Goal: Transaction & Acquisition: Purchase product/service

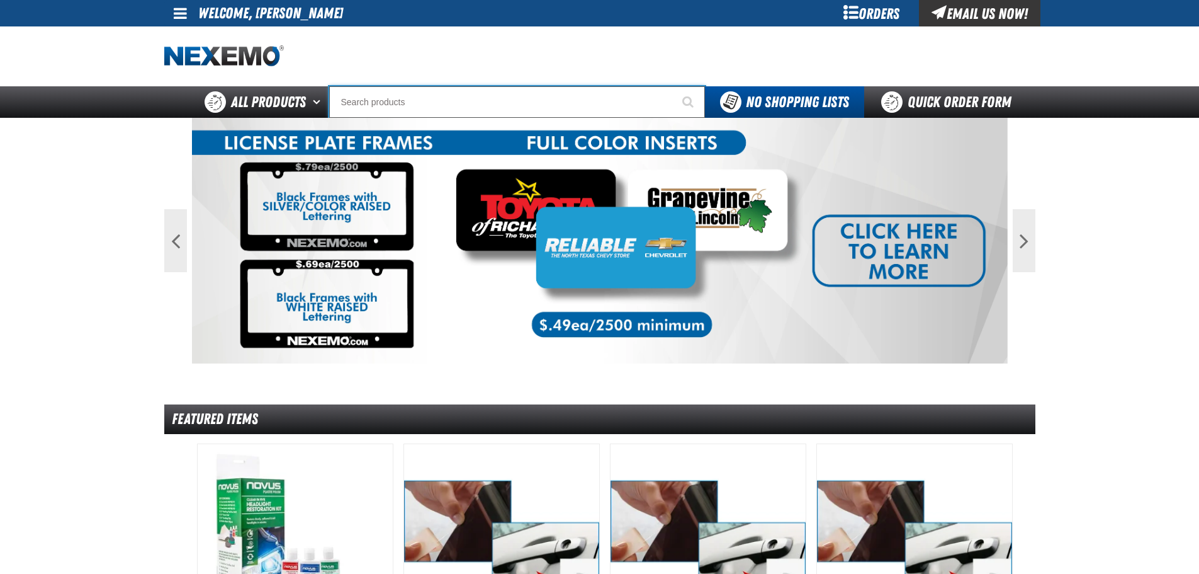
click at [450, 87] on input "Search" at bounding box center [517, 101] width 376 height 31
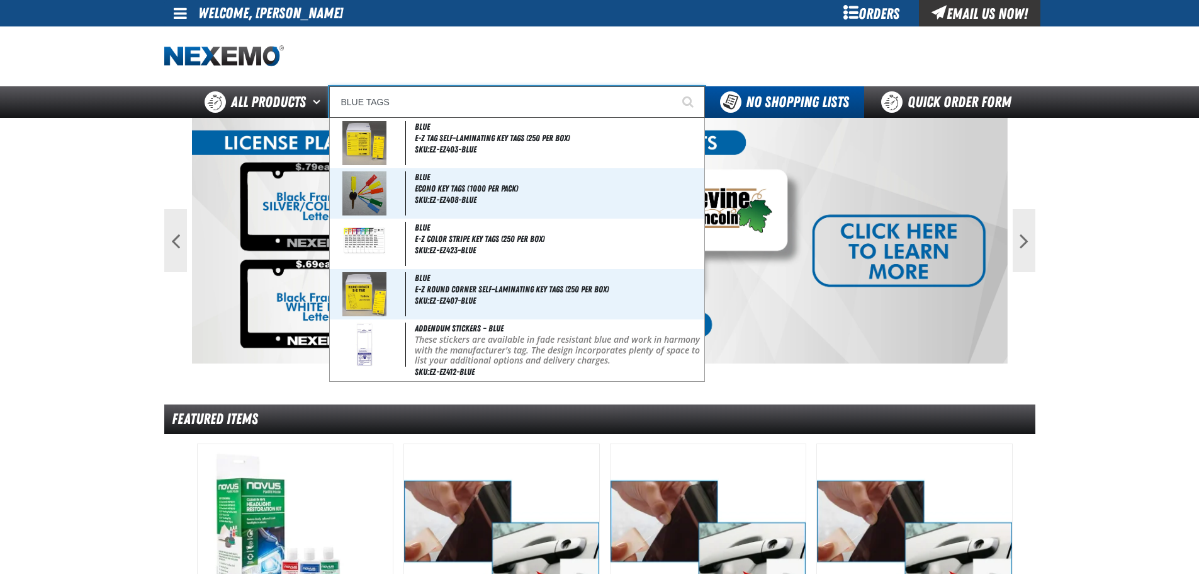
type input "BLUE TAGS"
click at [674, 86] on button "Start Searching" at bounding box center [689, 101] width 31 height 31
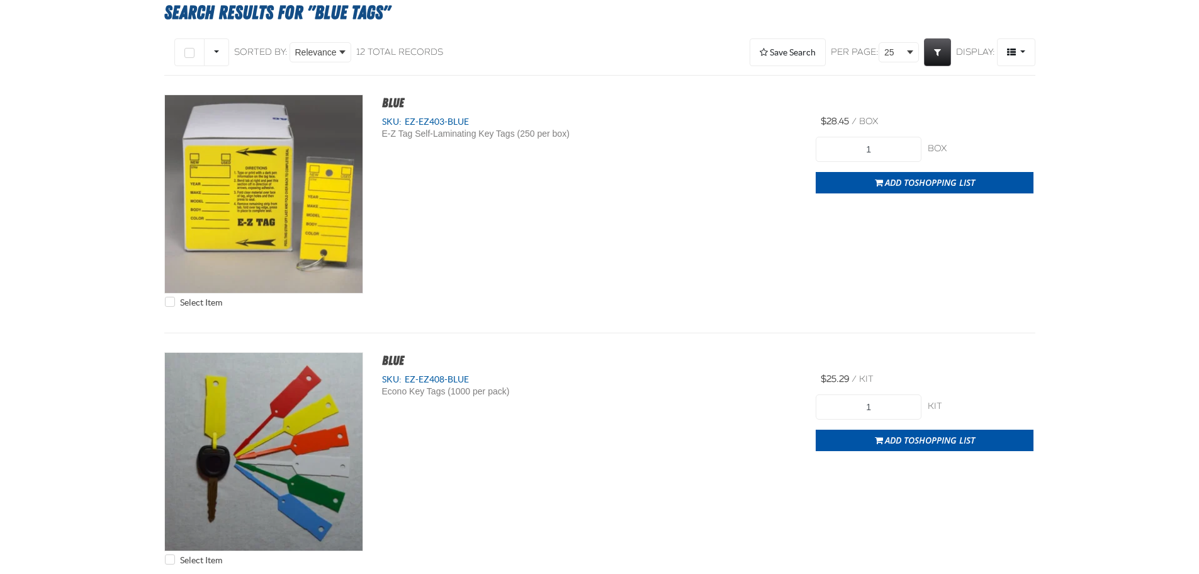
scroll to position [189, 0]
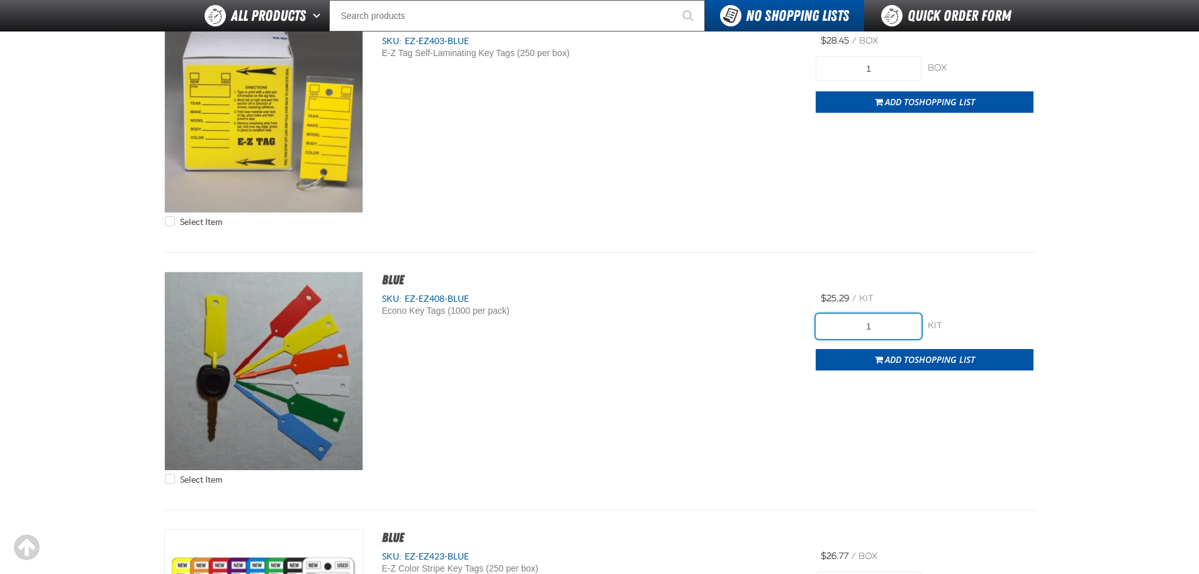
drag, startPoint x: 848, startPoint y: 327, endPoint x: 783, endPoint y: 319, distance: 65.4
click at [805, 323] on div "Select Item BLUE SKU: EZ-EZ408-BLUE Econo Key Tags (1000 per pack)" at bounding box center [599, 380] width 871 height 219
type input "4"
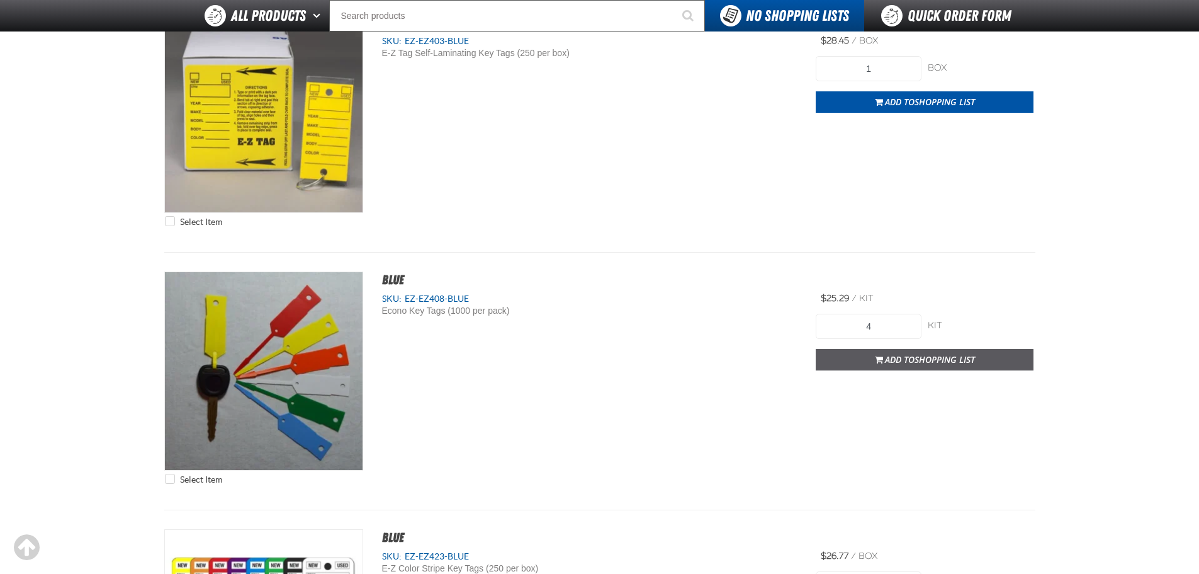
click at [962, 363] on span "Shopping List" at bounding box center [945, 359] width 60 height 12
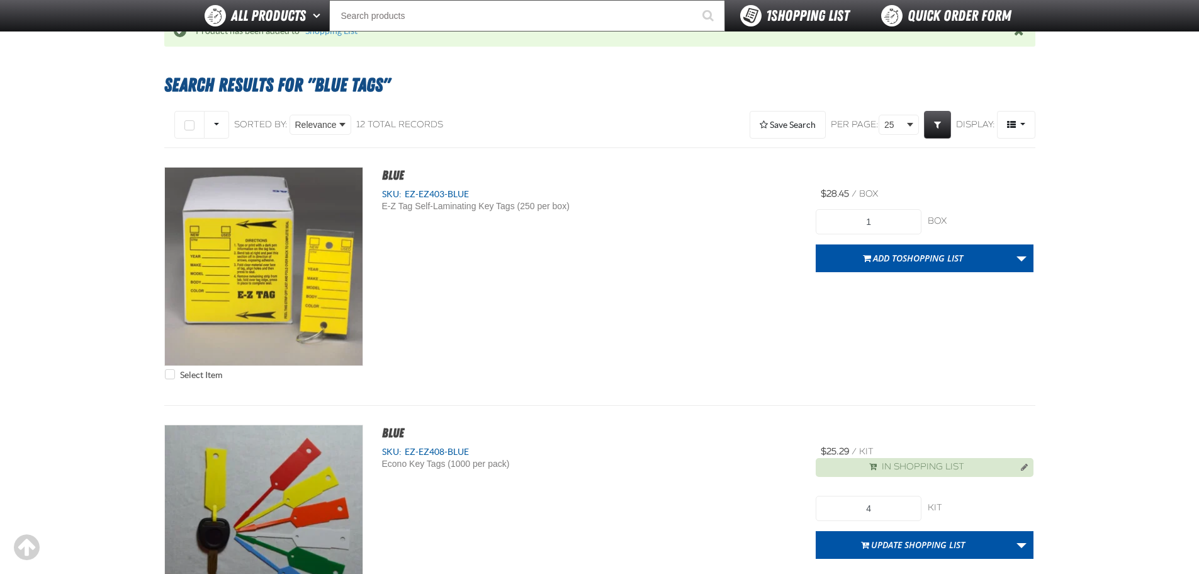
scroll to position [62, 0]
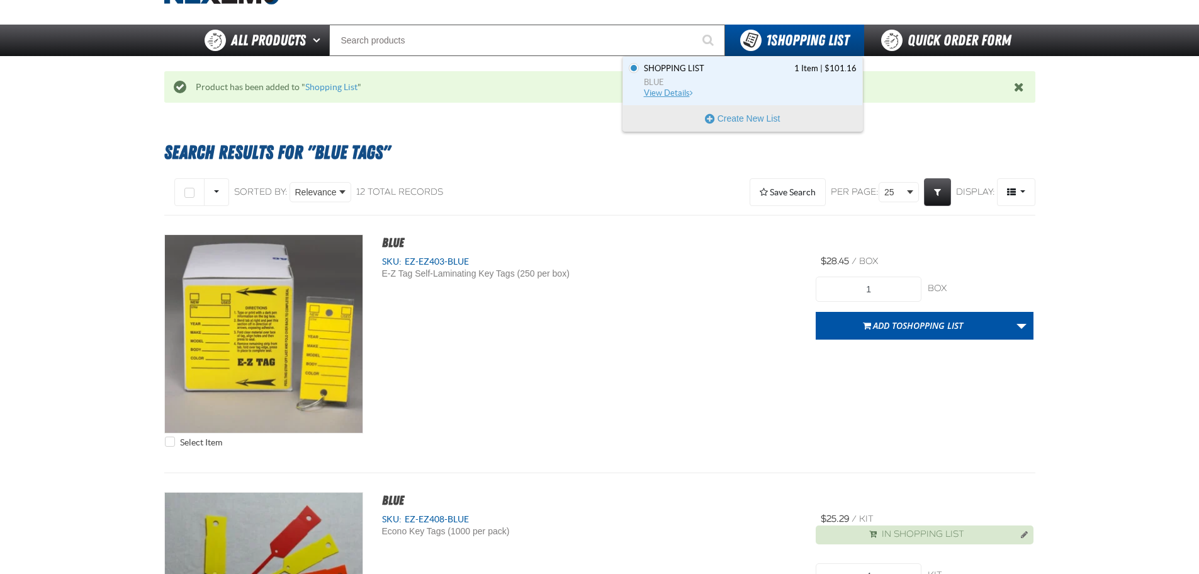
click at [785, 76] on link "Shopping List 1 Item | $101.16 BLUE View Details" at bounding box center [749, 81] width 215 height 36
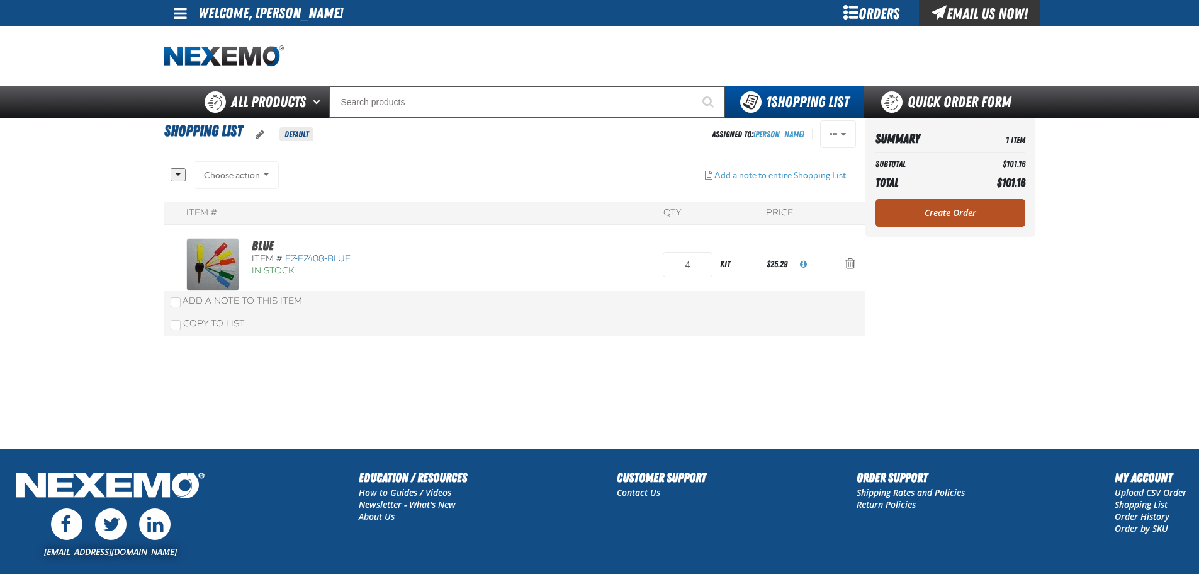
click at [985, 205] on link "Create Order" at bounding box center [951, 213] width 150 height 28
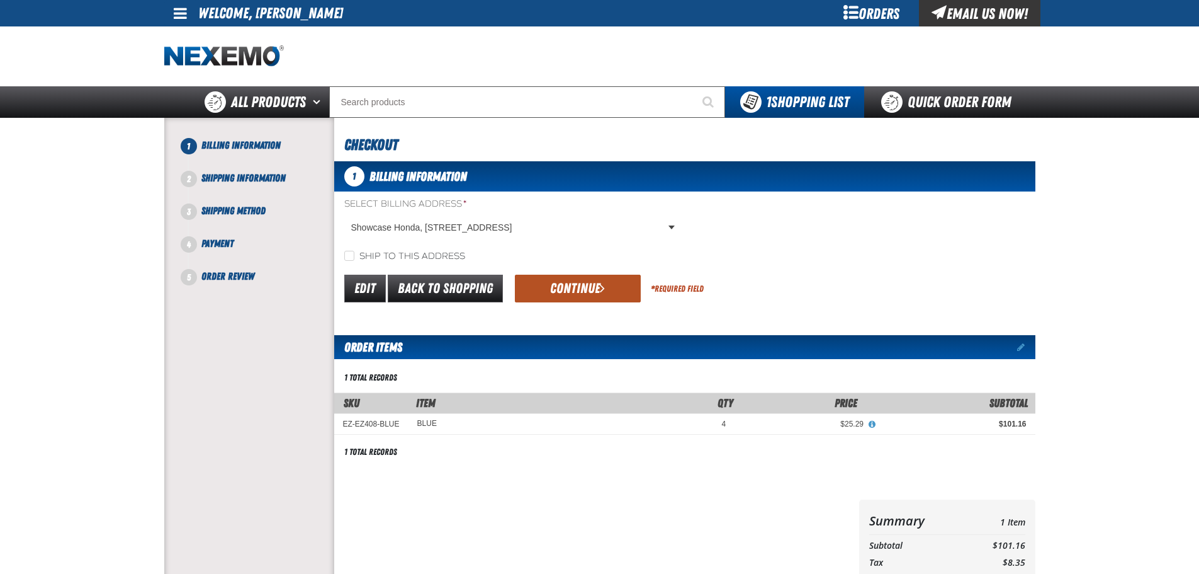
click at [574, 290] on button "Continue" at bounding box center [578, 288] width 126 height 28
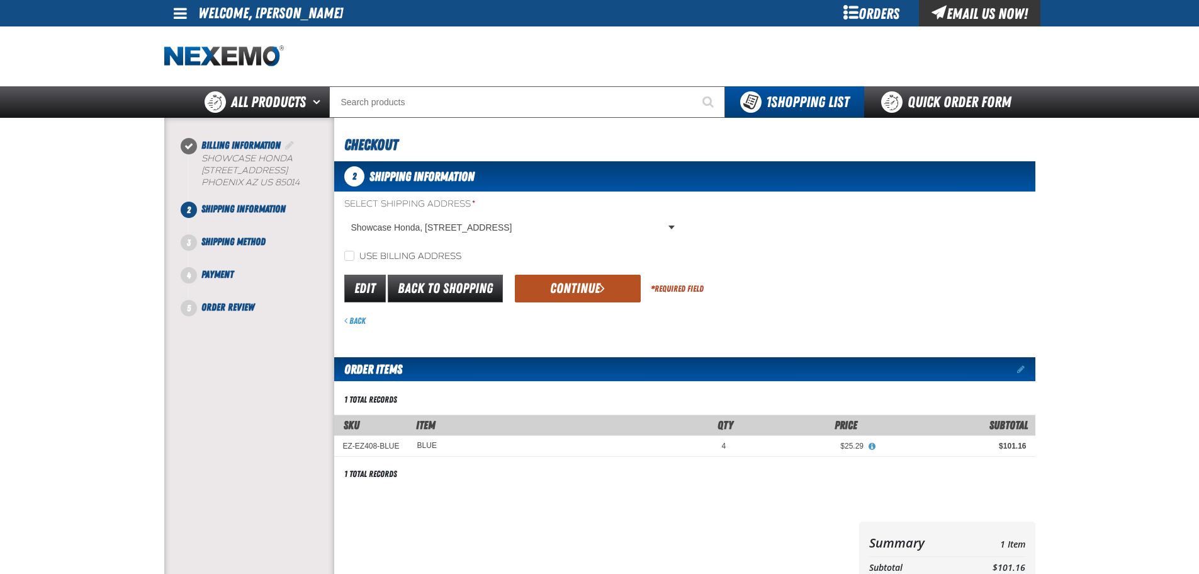
click at [567, 291] on button "Continue" at bounding box center [578, 288] width 126 height 28
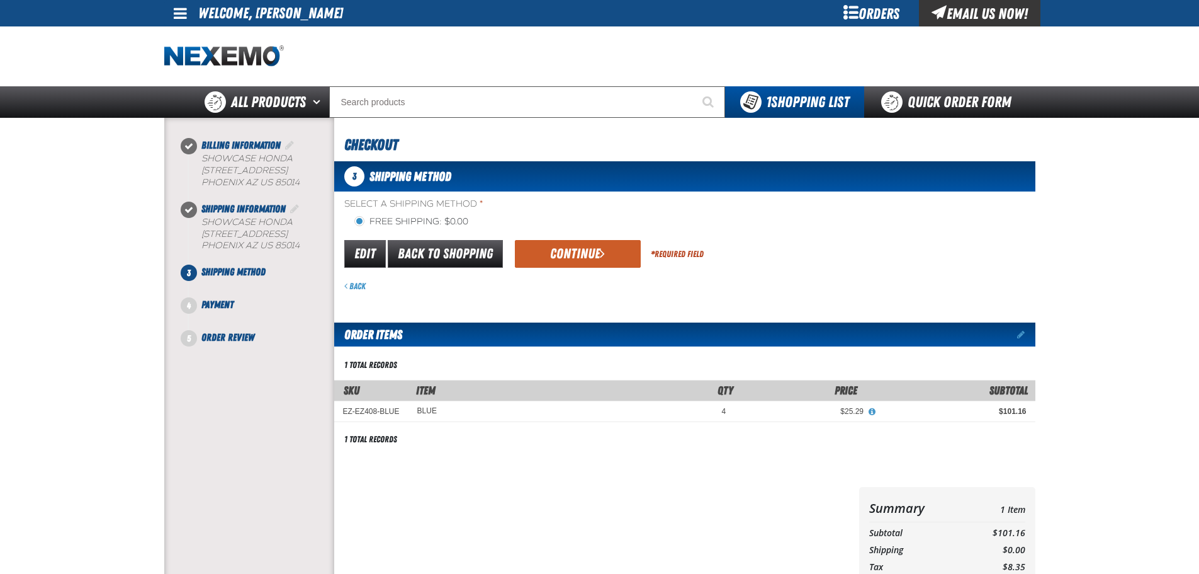
click at [594, 252] on button "Continue" at bounding box center [578, 254] width 126 height 28
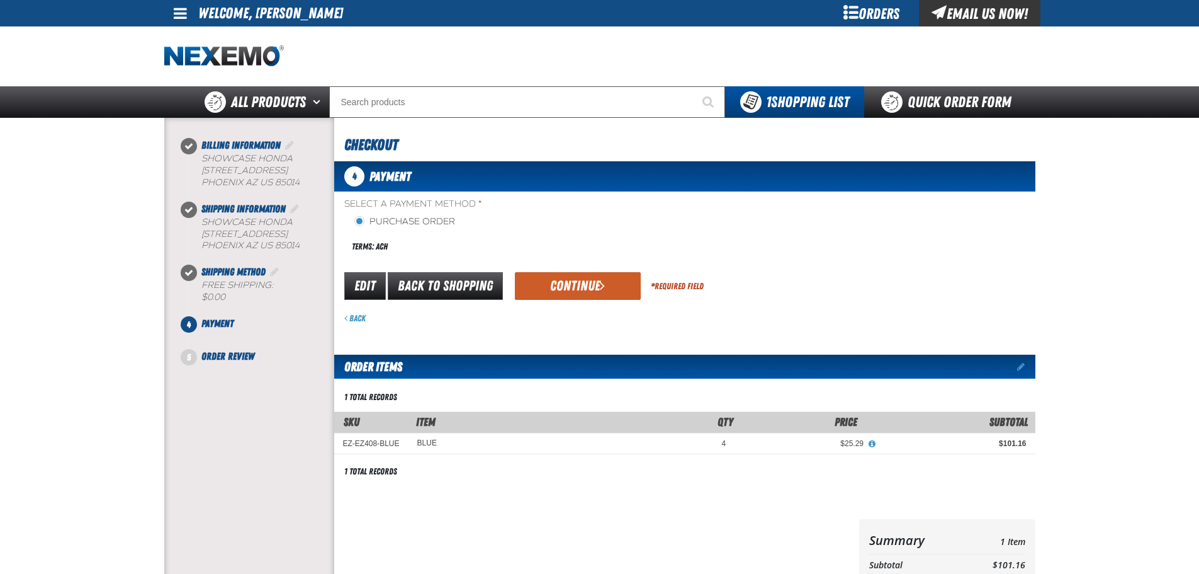
click at [547, 291] on button "Continue" at bounding box center [578, 286] width 126 height 28
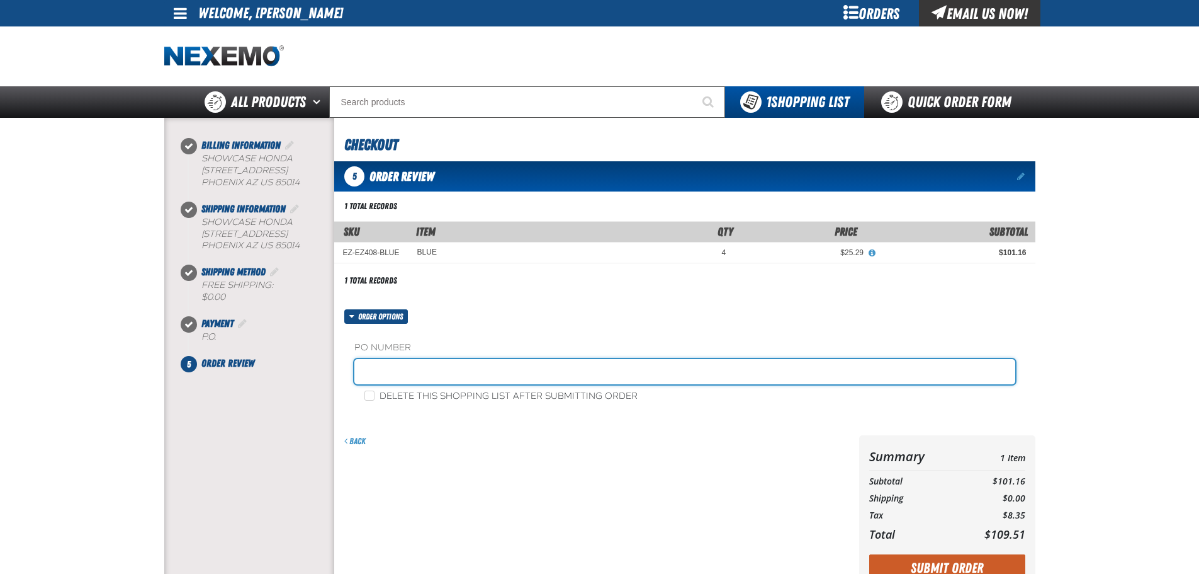
click at [585, 363] on input "text" at bounding box center [684, 371] width 661 height 25
type input "SERVICE0929"
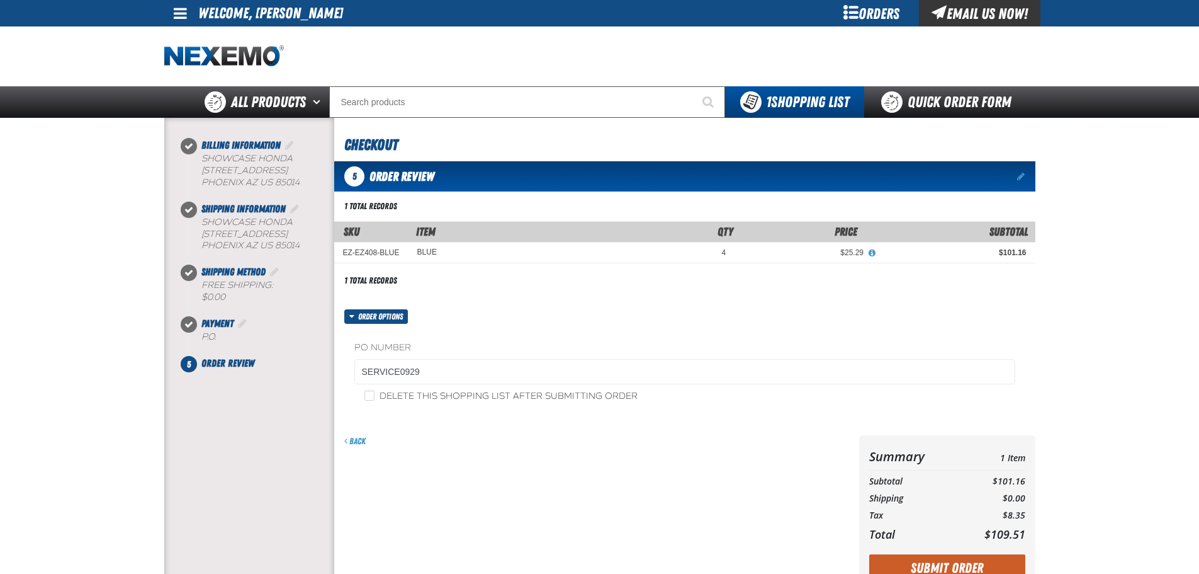
click at [591, 390] on label "Delete this shopping list after submitting order" at bounding box center [501, 396] width 273 height 12
click at [375, 390] on input "Delete this shopping list after submitting order" at bounding box center [370, 395] width 10 height 10
checkbox input "true"
click at [928, 565] on button "Submit Order" at bounding box center [947, 568] width 156 height 28
